Goal: Task Accomplishment & Management: Use online tool/utility

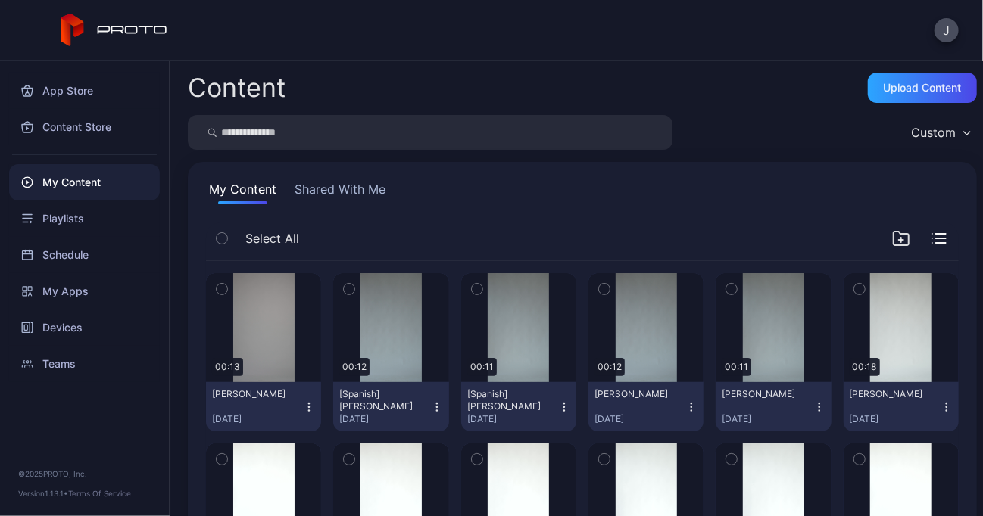
click at [342, 186] on button "Shared With Me" at bounding box center [340, 192] width 97 height 24
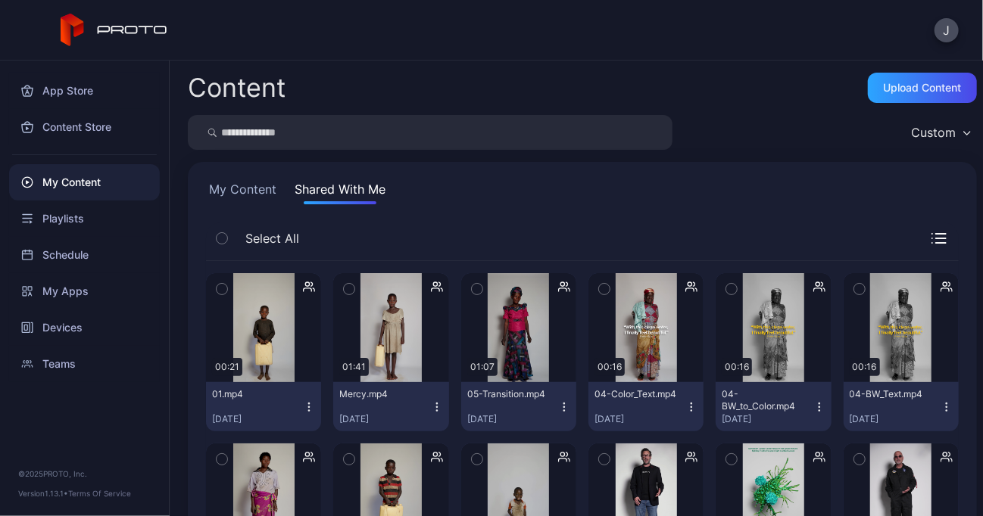
click at [242, 194] on button "My Content" at bounding box center [242, 192] width 73 height 24
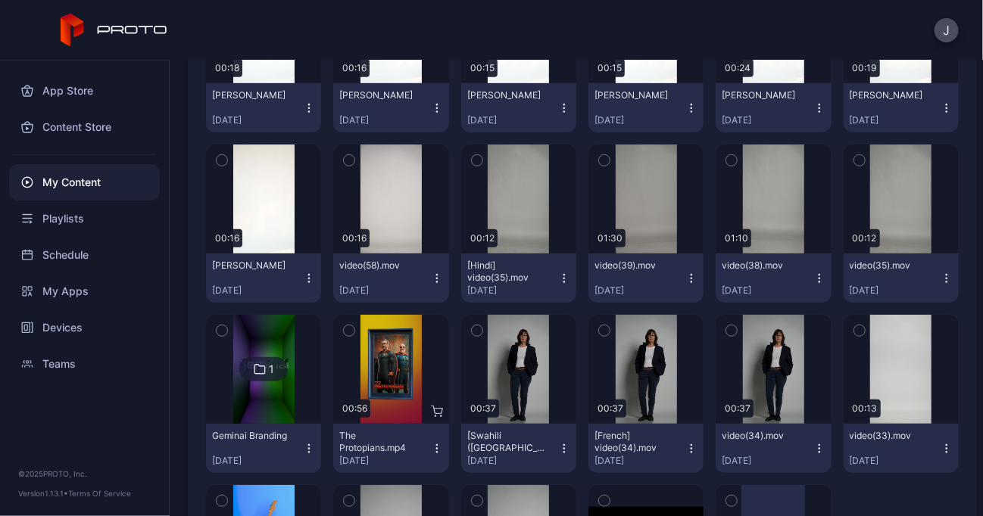
scroll to position [3024, 0]
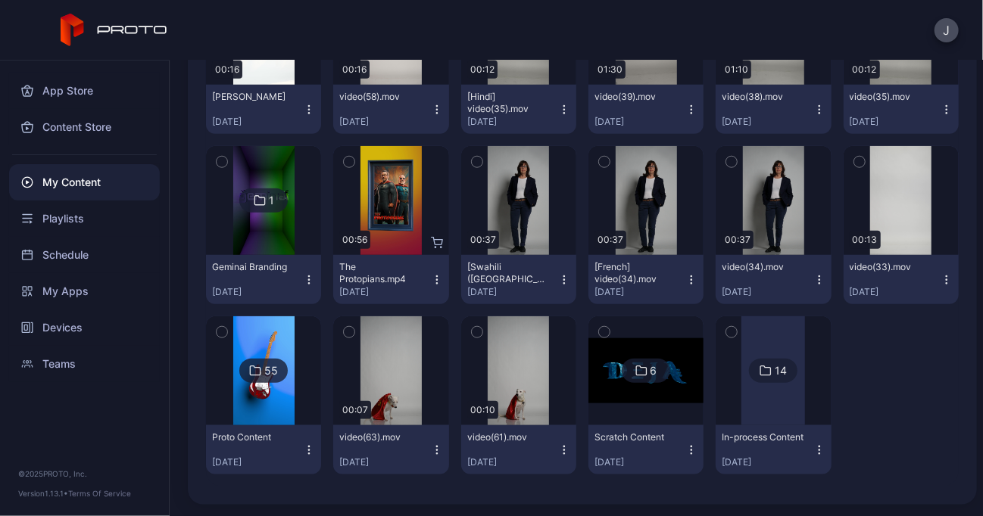
click at [272, 408] on img at bounding box center [263, 371] width 61 height 109
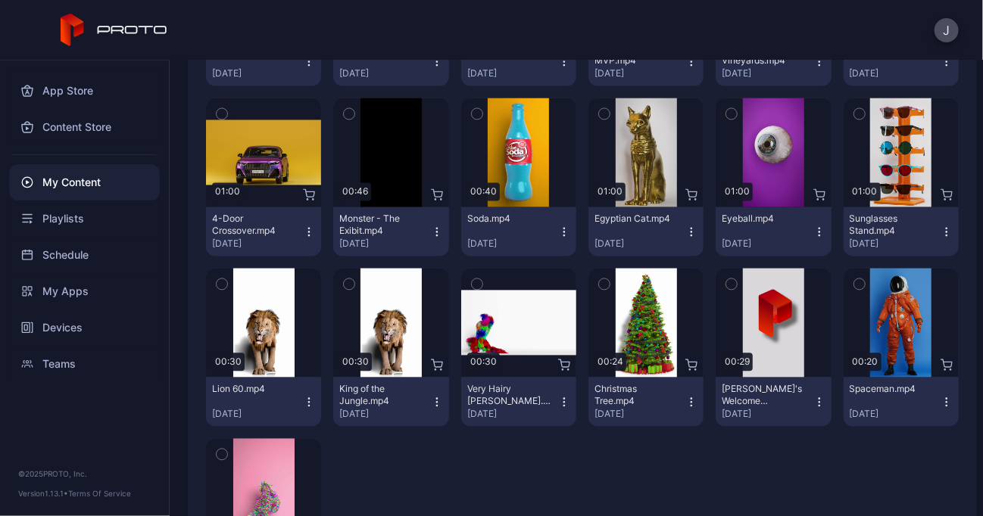
scroll to position [1454, 0]
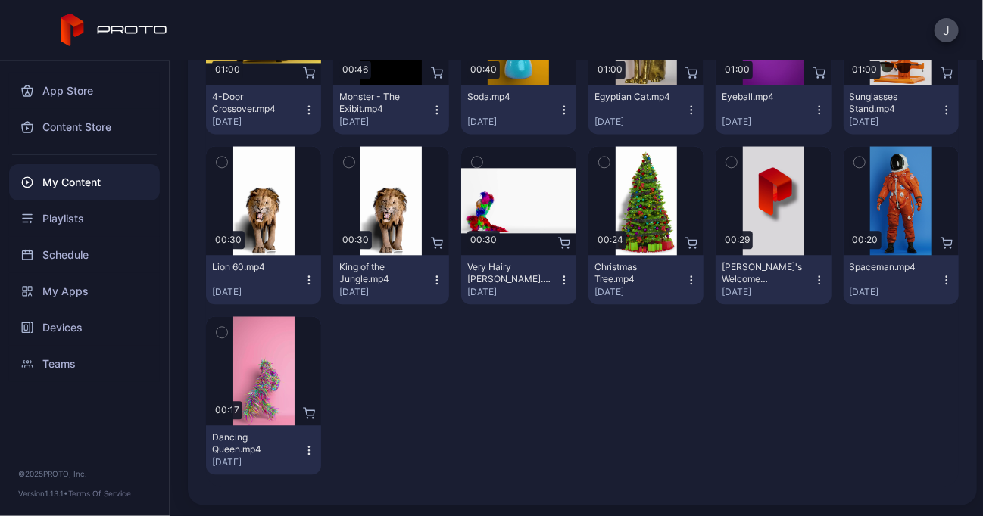
click at [313, 280] on button "Lion 60.mp4 [DATE]" at bounding box center [263, 279] width 115 height 49
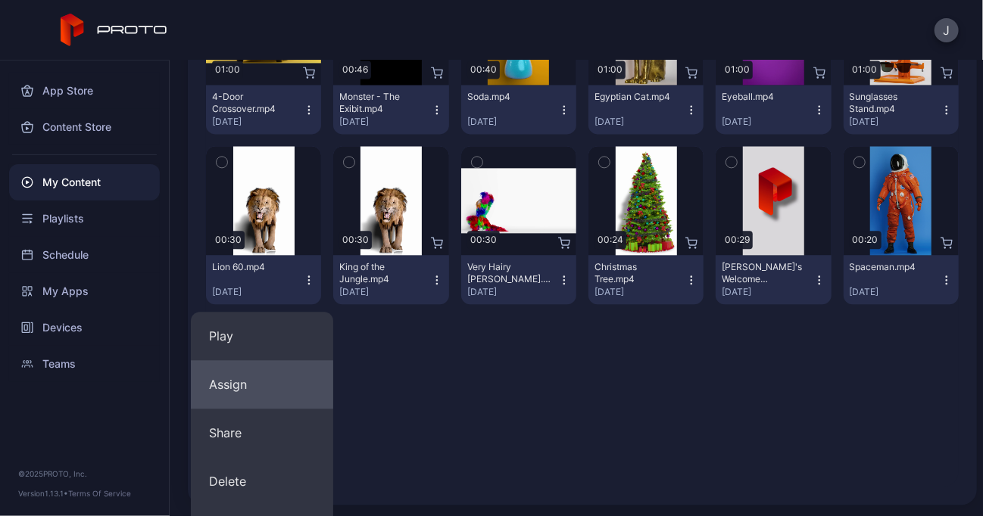
click at [257, 392] on button "Assign" at bounding box center [262, 384] width 142 height 48
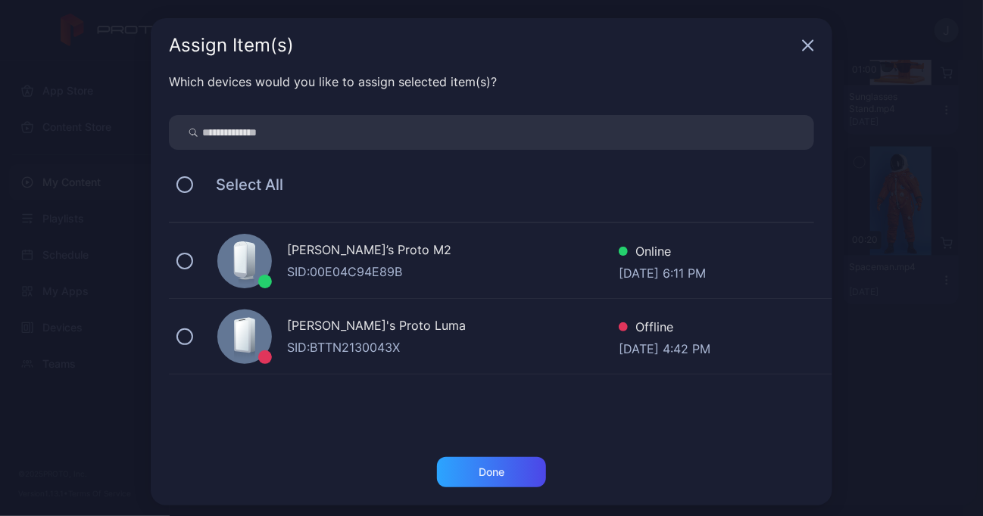
drag, startPoint x: 181, startPoint y: 260, endPoint x: 167, endPoint y: 283, distance: 27.1
click at [169, 283] on div "Geminai’s Proto M2 SID: 00E04C94E89B Online [DATE] 6:11 PM" at bounding box center [500, 261] width 663 height 76
click at [463, 484] on div "Done" at bounding box center [491, 472] width 109 height 30
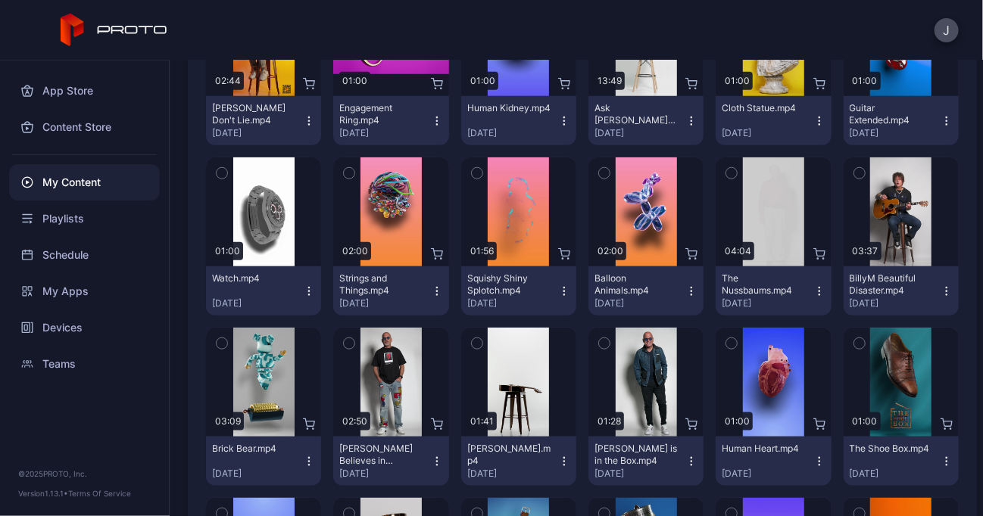
scroll to position [582, 0]
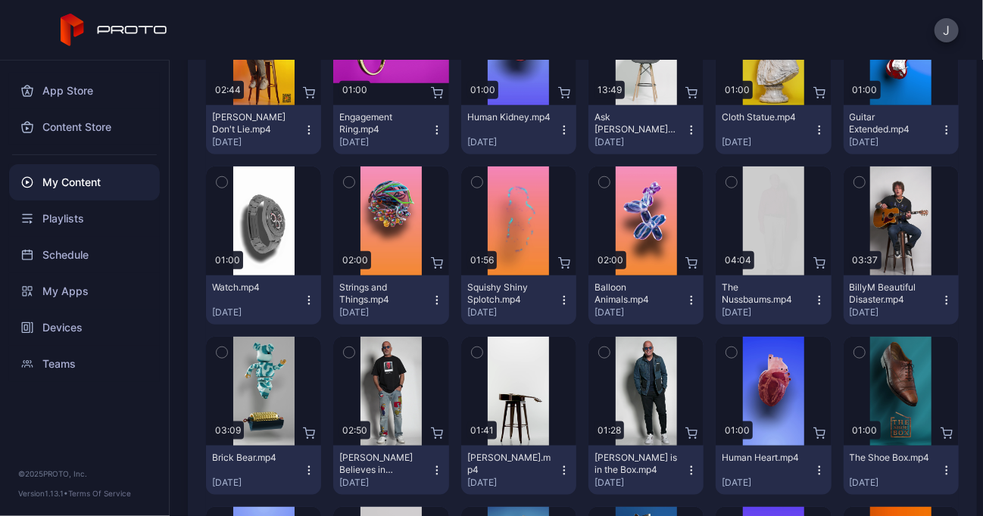
click at [685, 295] on icon "button" at bounding box center [691, 301] width 12 height 12
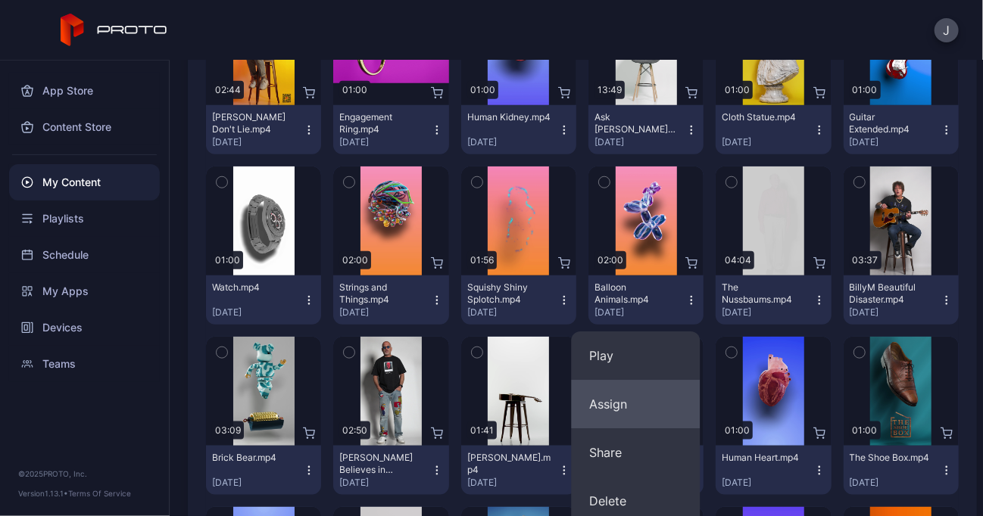
click at [617, 412] on button "Assign" at bounding box center [635, 404] width 129 height 48
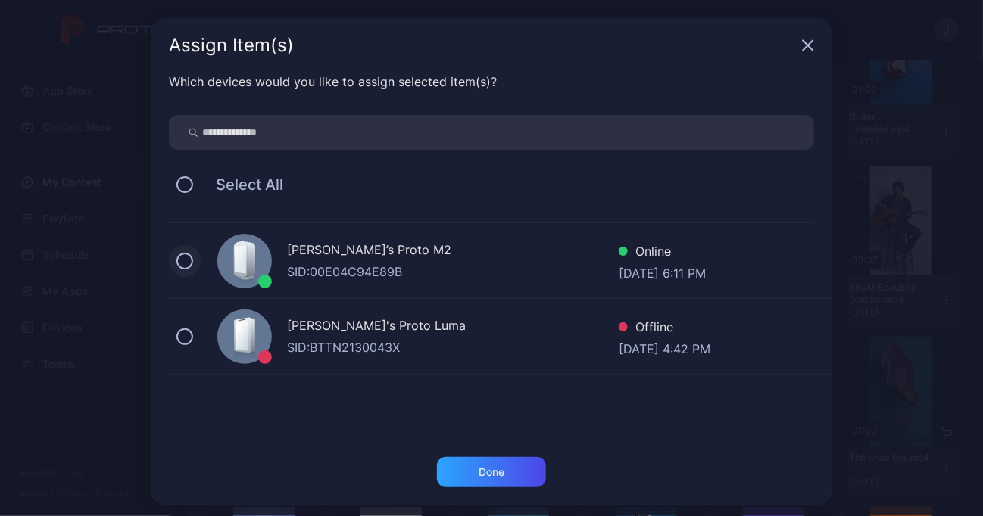
click at [176, 257] on button at bounding box center [184, 261] width 17 height 17
click at [486, 462] on div "Done" at bounding box center [491, 472] width 109 height 30
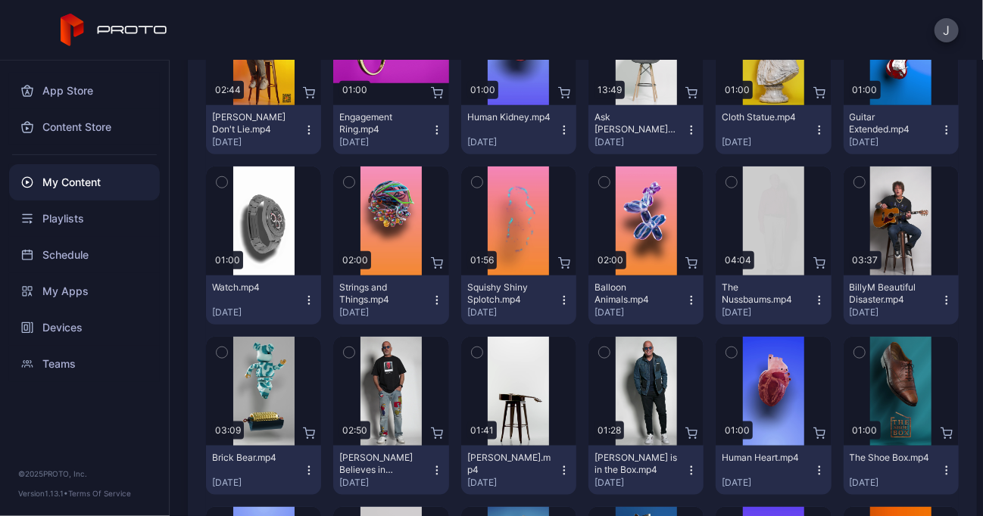
click at [491, 474] on div "[PERSON_NAME].mp4" at bounding box center [508, 464] width 83 height 24
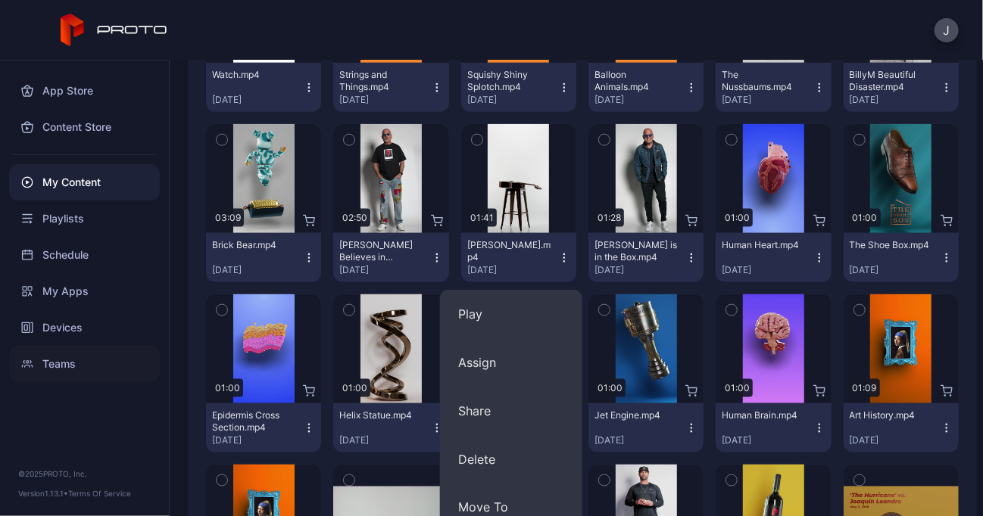
drag, startPoint x: 491, startPoint y: 474, endPoint x: 142, endPoint y: 379, distance: 361.2
click at [142, 379] on div "Teams" at bounding box center [84, 364] width 151 height 36
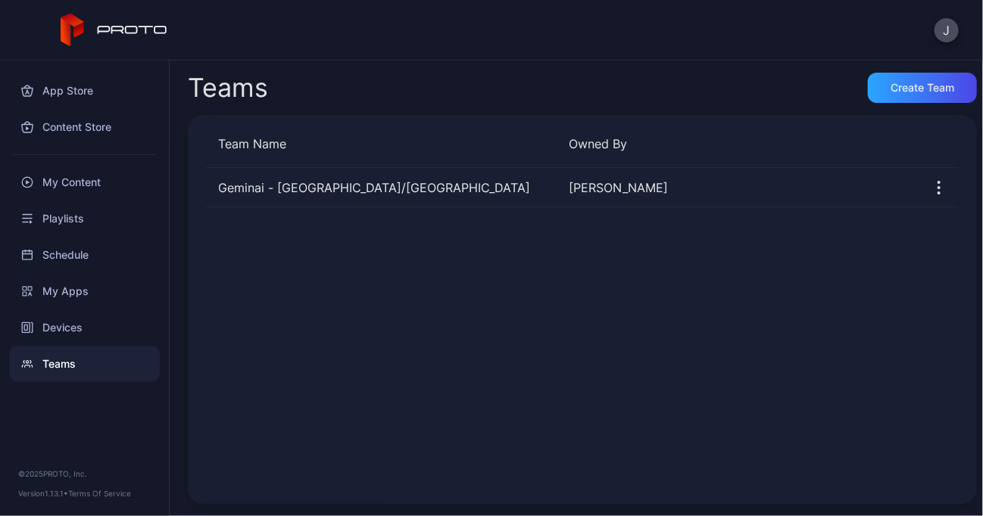
drag, startPoint x: 61, startPoint y: 191, endPoint x: 328, endPoint y: 32, distance: 311.1
